Goal: Task Accomplishment & Management: Use online tool/utility

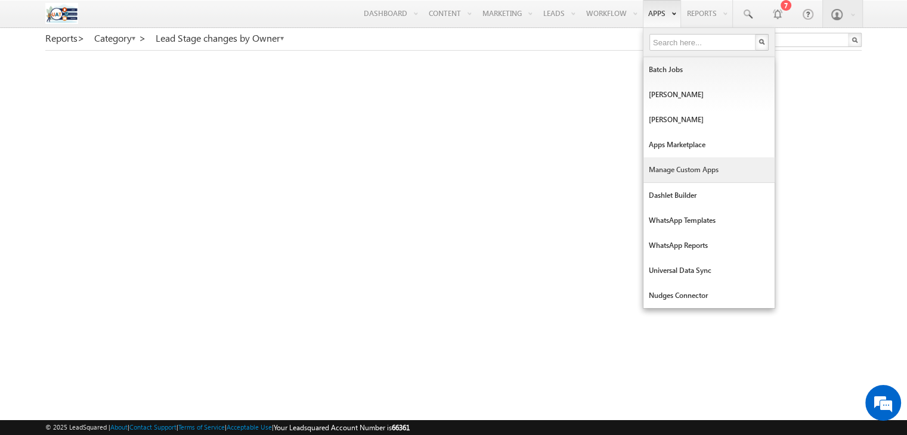
click at [676, 170] on link "Manage Custom Apps" at bounding box center [708, 169] width 131 height 25
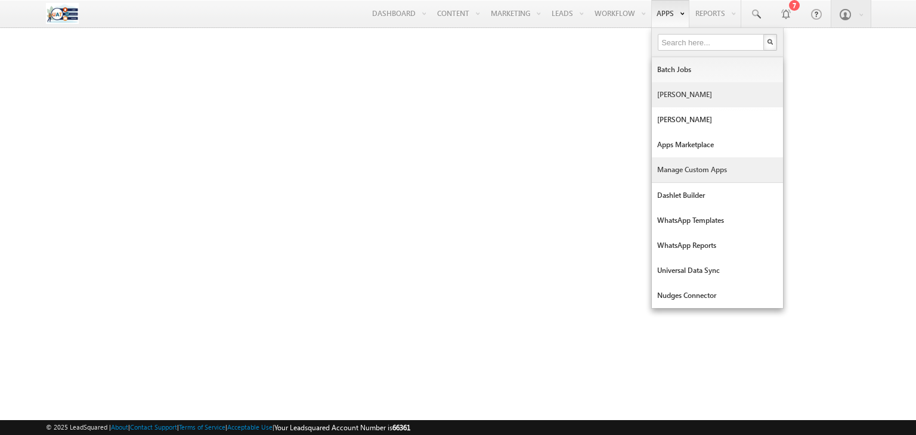
click at [683, 94] on link "[PERSON_NAME]" at bounding box center [717, 94] width 131 height 25
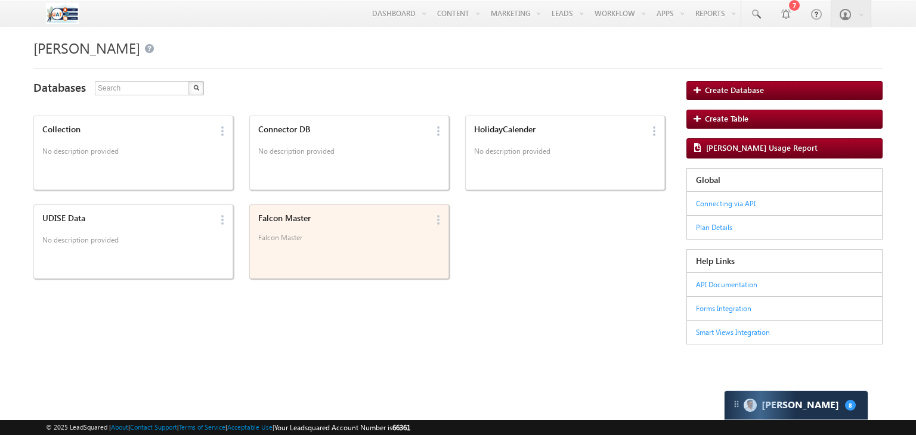
click at [312, 225] on div "Falcon Master Falcon Master" at bounding box center [341, 230] width 173 height 41
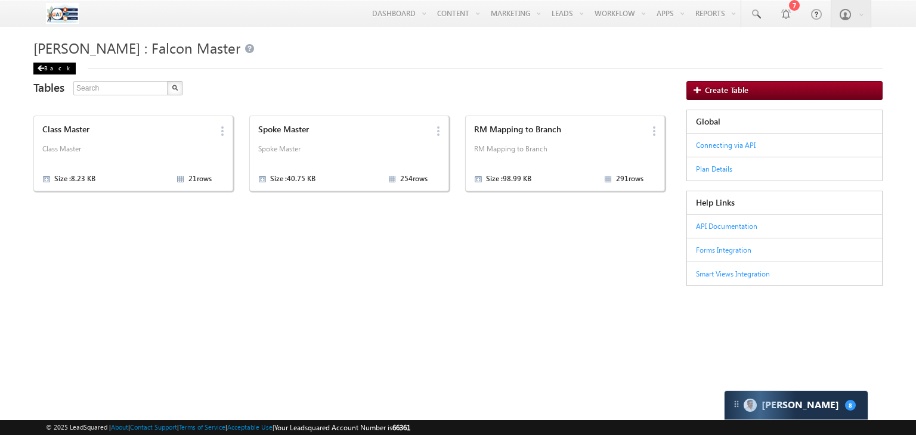
click at [46, 72] on div "Back" at bounding box center [54, 69] width 42 height 12
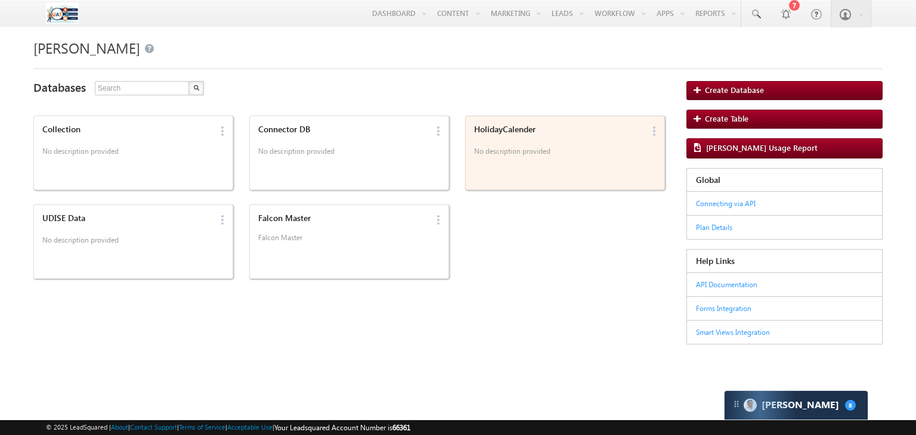
click at [570, 143] on div "HolidayCalender No description provided" at bounding box center [557, 141] width 173 height 41
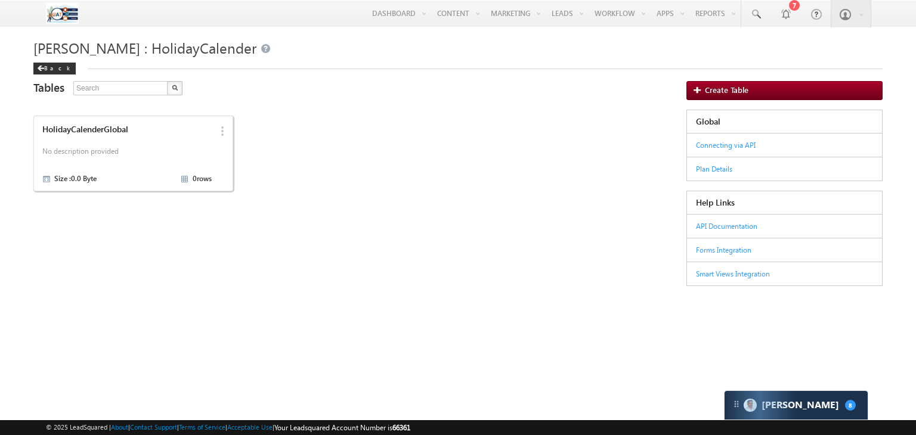
click at [43, 60] on div "Mavis : HolidayCalender Back" at bounding box center [457, 51] width 849 height 36
click at [43, 68] on span at bounding box center [40, 69] width 7 height 6
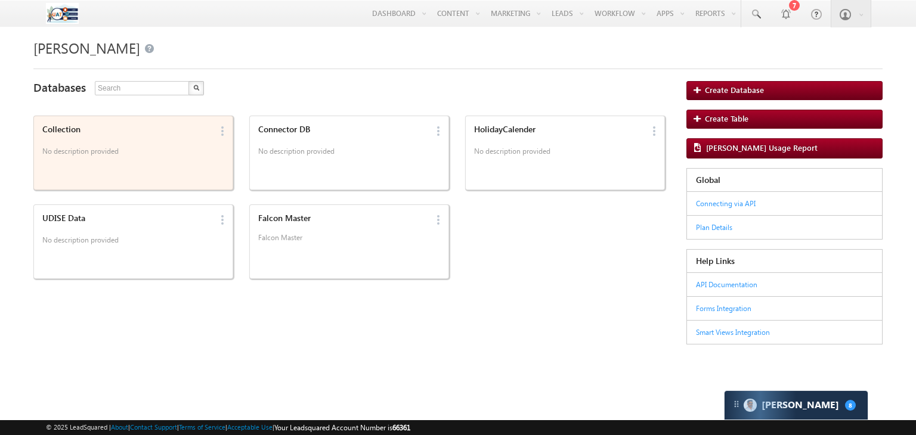
click at [174, 156] on p "No description provided" at bounding box center [126, 153] width 169 height 18
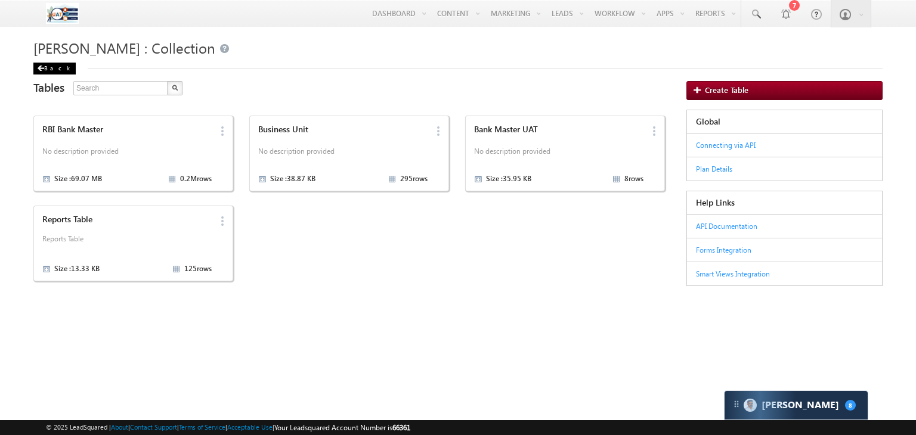
click at [43, 67] on span at bounding box center [40, 69] width 7 height 6
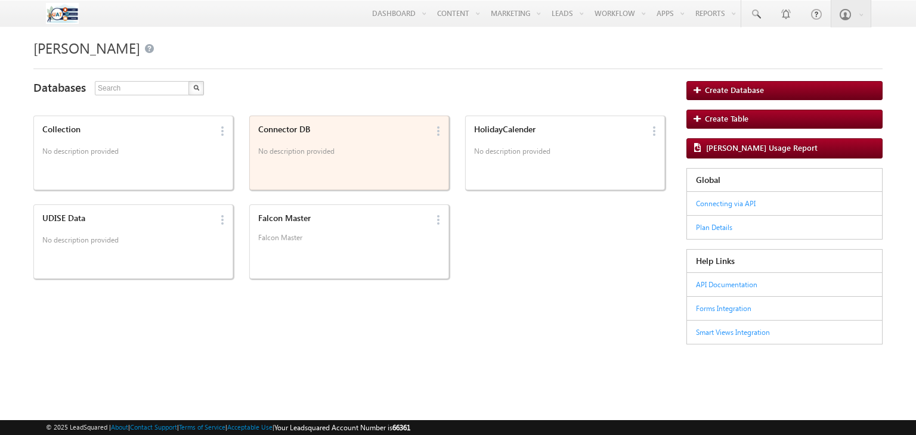
click at [307, 145] on p "No description provided" at bounding box center [342, 153] width 169 height 18
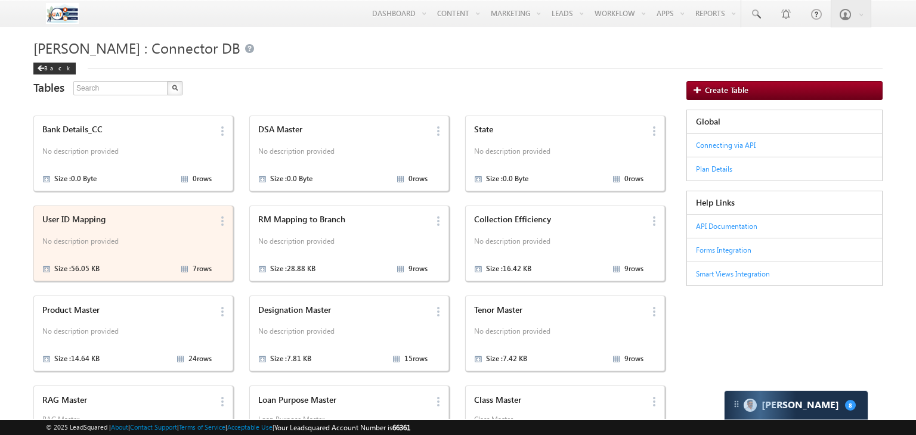
click at [178, 218] on div "User ID Mapping" at bounding box center [126, 220] width 169 height 10
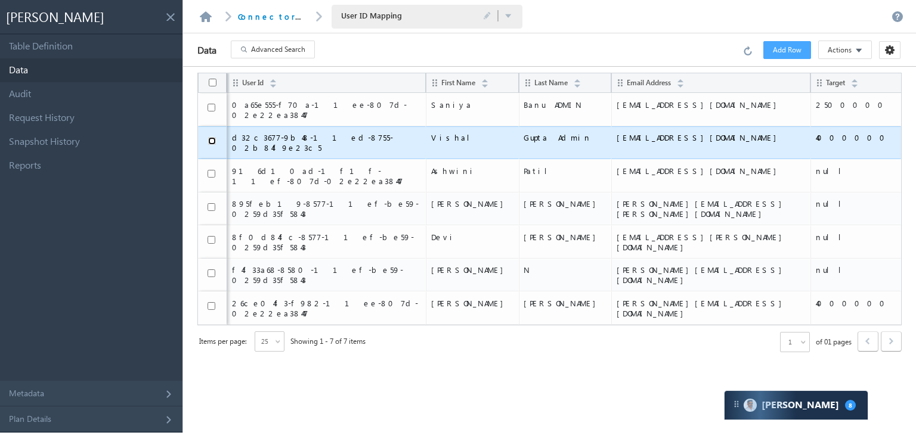
click at [212, 137] on input "checkbox" at bounding box center [212, 141] width 8 height 8
checkbox input "true"
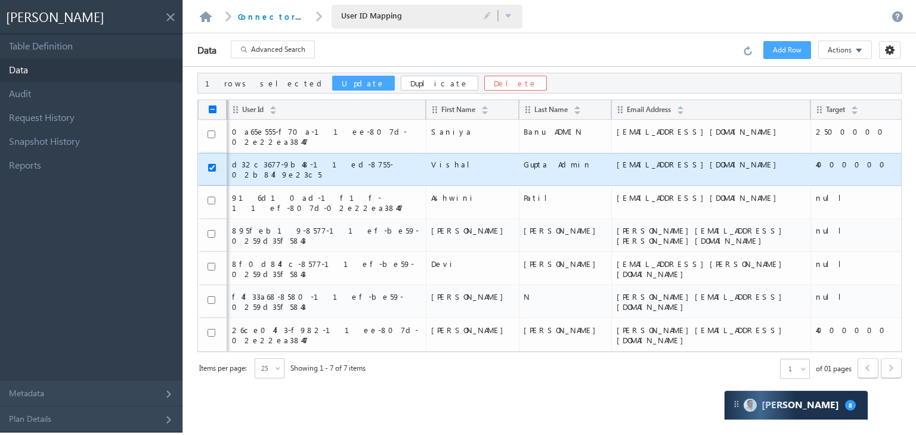
click at [332, 82] on button "Update" at bounding box center [363, 83] width 63 height 15
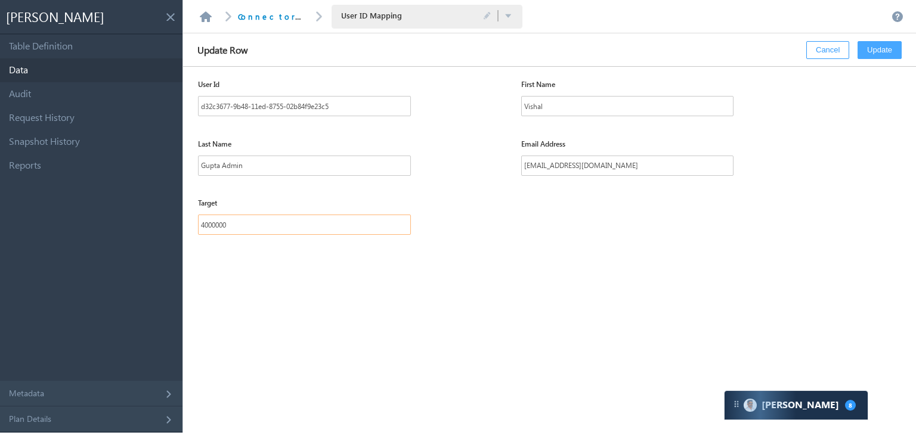
click at [266, 227] on input "4000000" at bounding box center [304, 225] width 213 height 20
click at [206, 221] on input "4000000" at bounding box center [304, 225] width 213 height 20
type input "2500000"
click at [881, 50] on button "Update" at bounding box center [880, 50] width 44 height 18
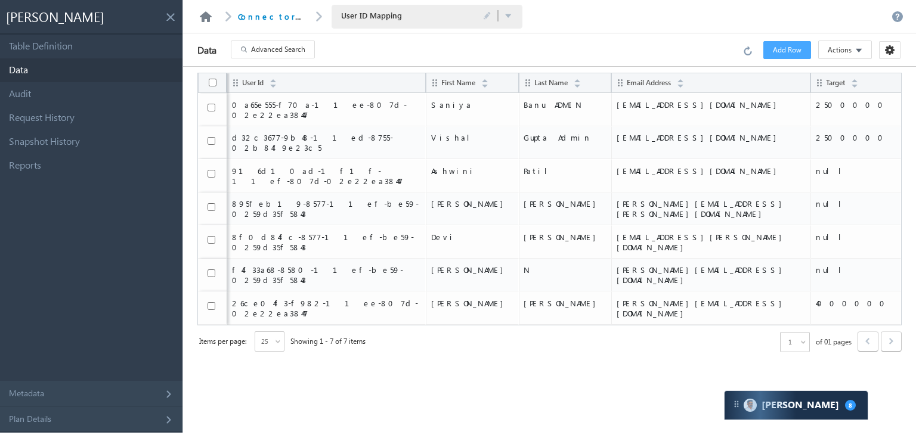
click at [205, 20] on link at bounding box center [206, 16] width 14 height 11
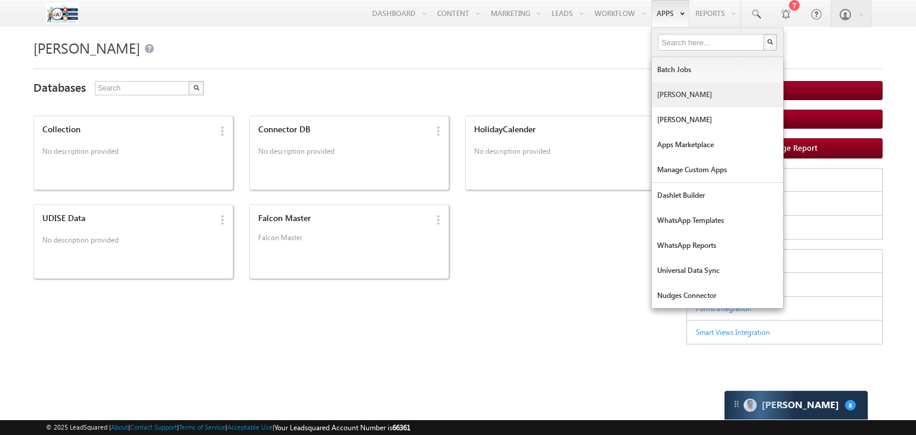
click at [671, 99] on link "[PERSON_NAME]" at bounding box center [717, 94] width 131 height 25
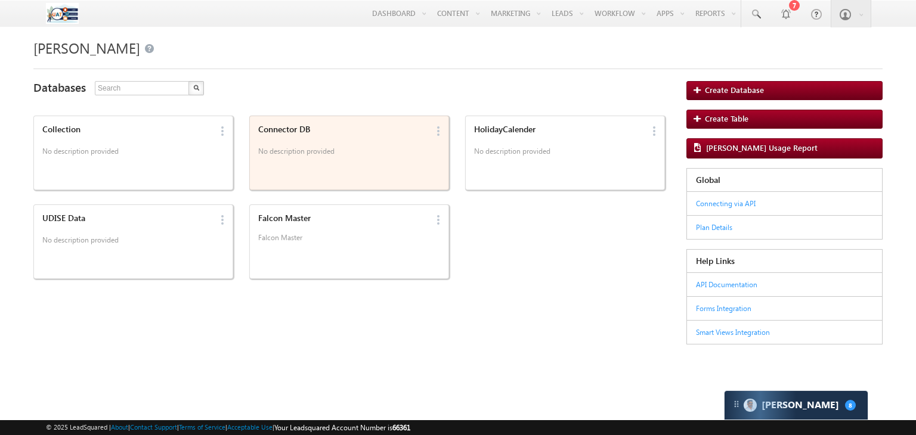
click at [336, 159] on p "No description provided" at bounding box center [342, 153] width 169 height 18
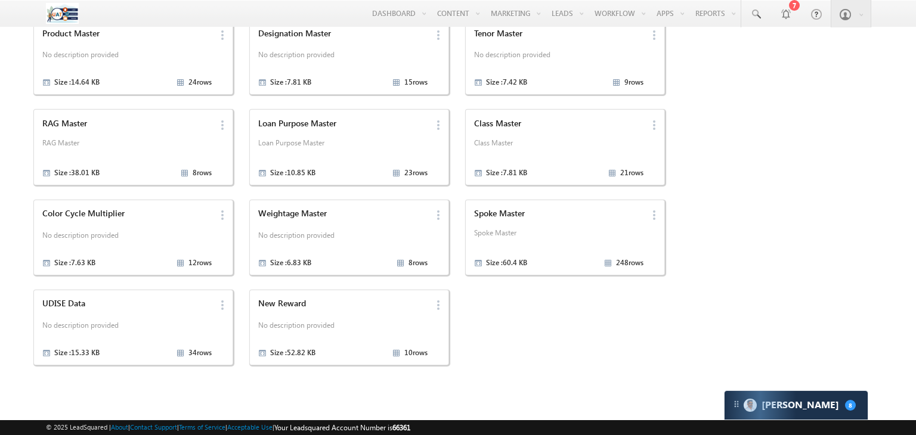
scroll to position [281, 0]
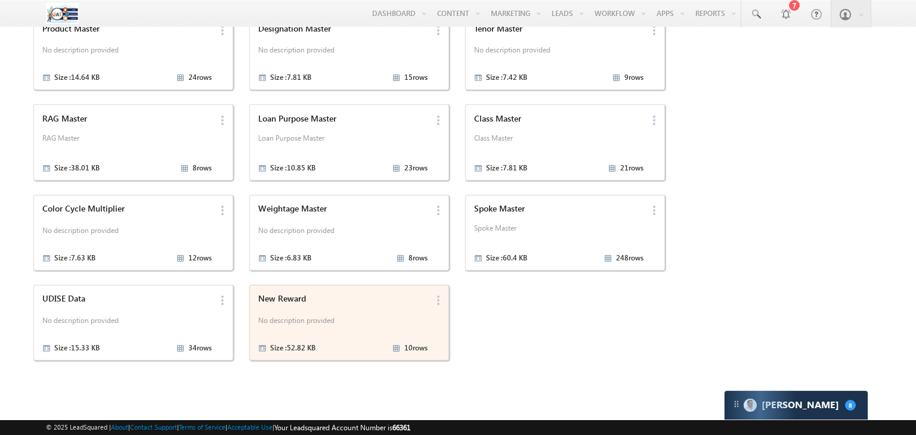
click at [348, 311] on div "New Reward No description provided Size : 52.82 KB 10 rows" at bounding box center [341, 322] width 173 height 65
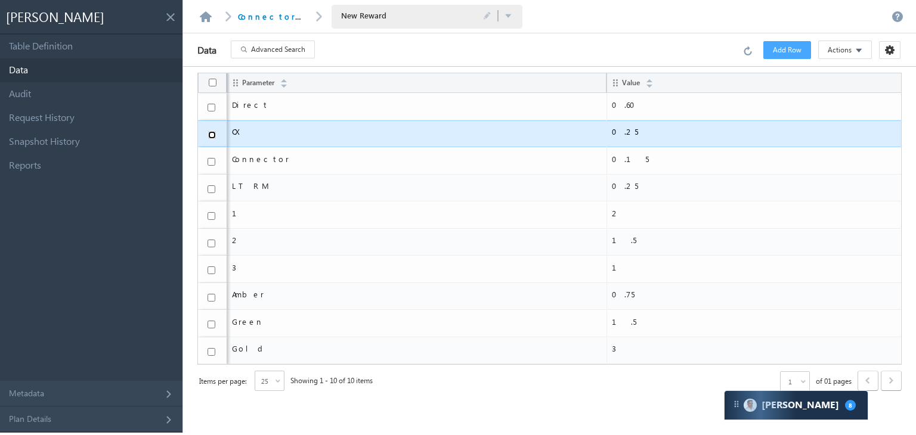
click at [212, 132] on input "checkbox" at bounding box center [212, 135] width 8 height 8
checkbox input "true"
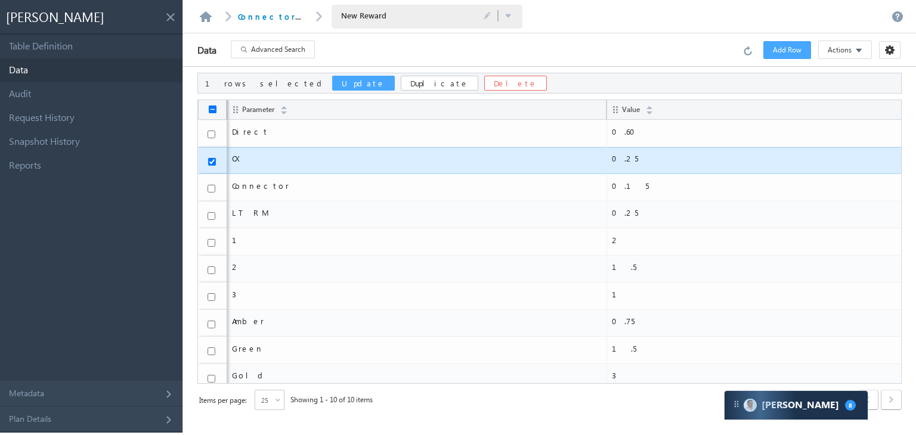
click at [332, 86] on button "Update" at bounding box center [363, 83] width 63 height 15
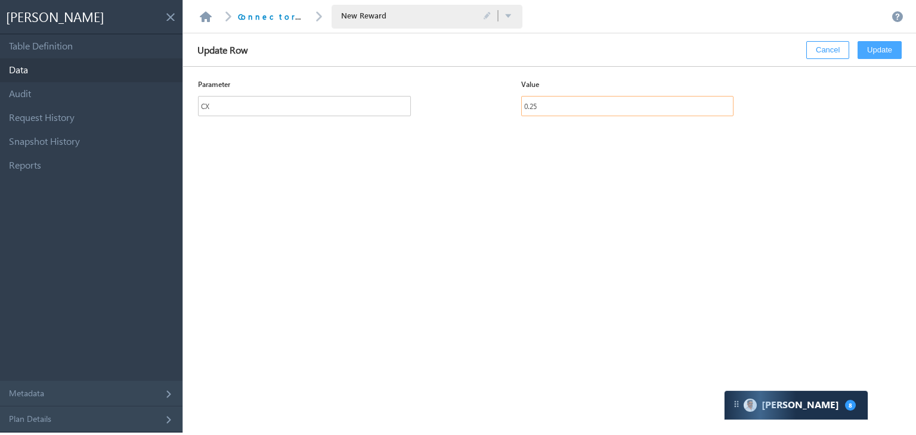
click at [546, 108] on input "0.25" at bounding box center [627, 106] width 213 height 20
type input "0.60"
click at [883, 48] on button "Update" at bounding box center [880, 50] width 44 height 18
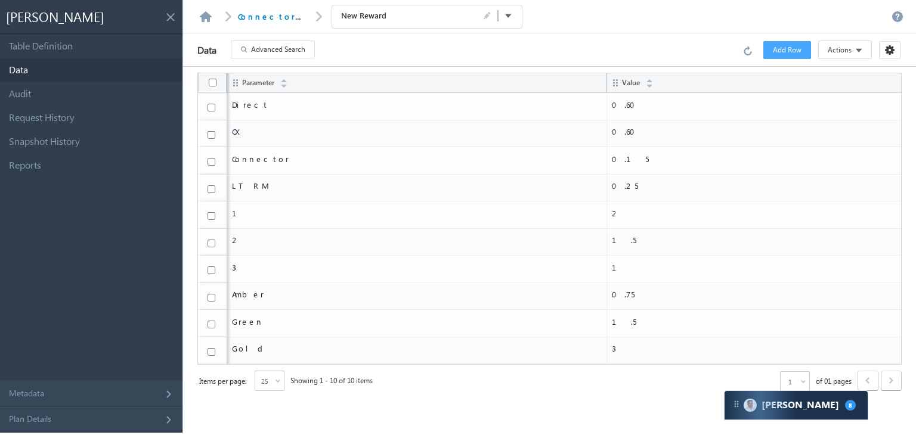
click at [505, 17] on button at bounding box center [509, 16] width 8 height 11
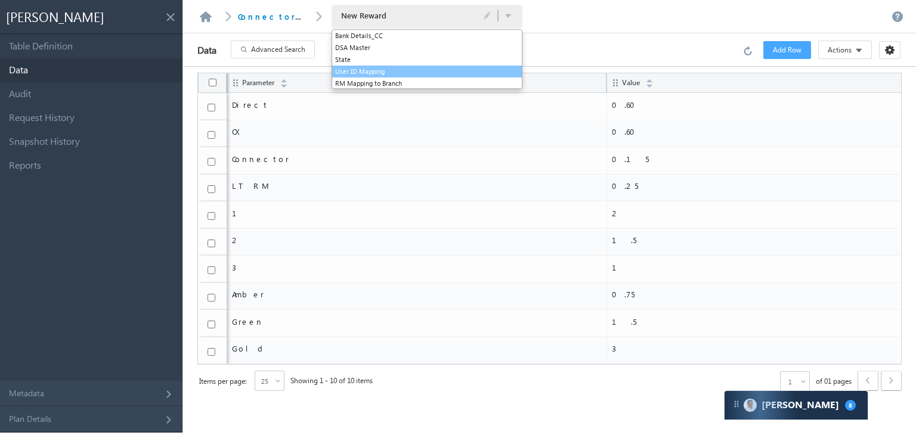
click at [427, 68] on li "User ID Mapping" at bounding box center [427, 72] width 190 height 12
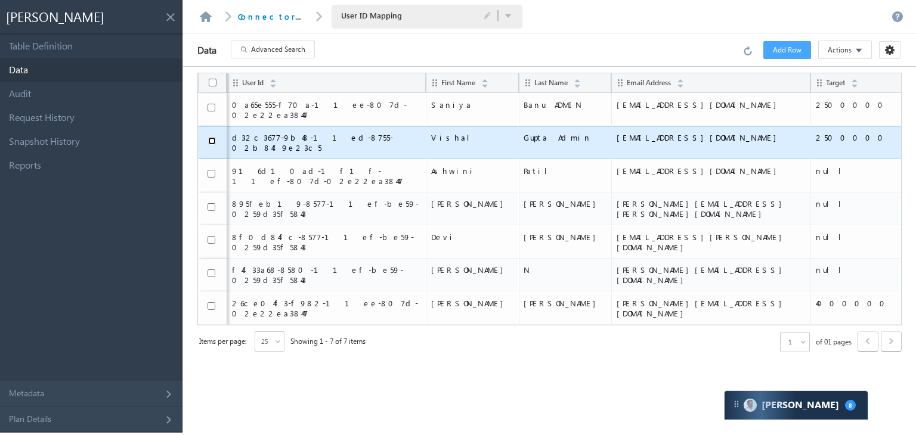
click at [212, 137] on input "checkbox" at bounding box center [212, 141] width 8 height 8
checkbox input "true"
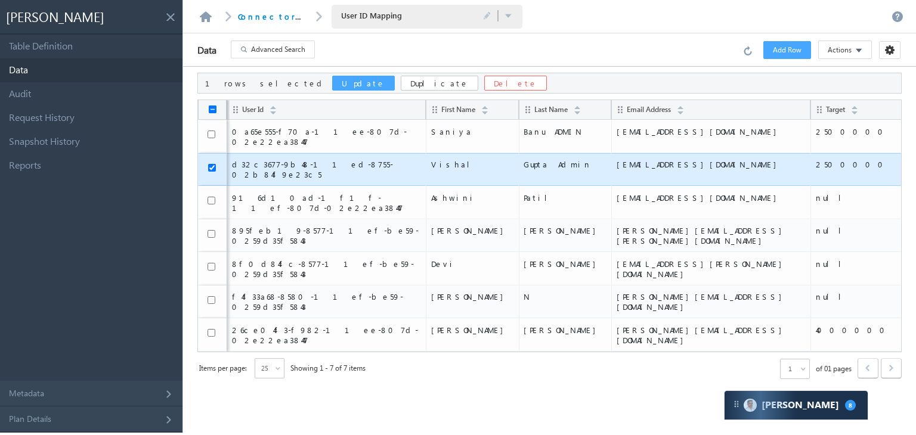
click at [332, 84] on button "Update" at bounding box center [363, 83] width 63 height 15
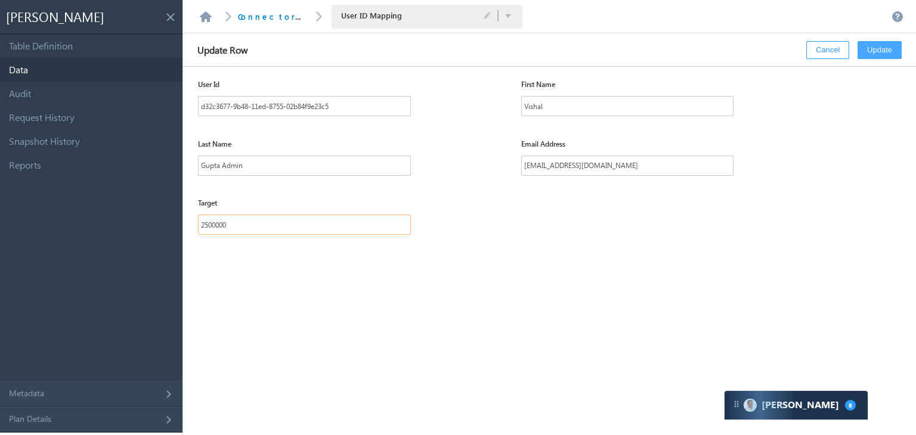
click at [210, 223] on input "2500000" at bounding box center [304, 225] width 213 height 20
type input "4000000"
click at [869, 51] on button "Update" at bounding box center [880, 50] width 44 height 18
